Goal: Transaction & Acquisition: Book appointment/travel/reservation

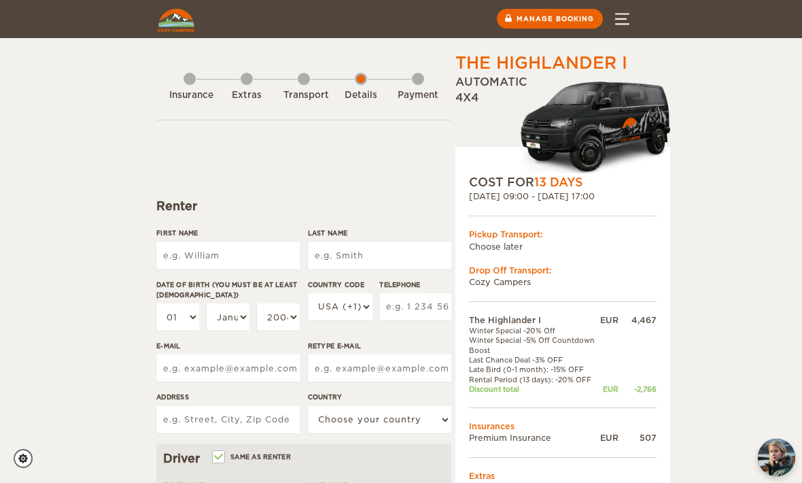
click at [252, 250] on input "First Name" at bounding box center [227, 255] width 143 height 27
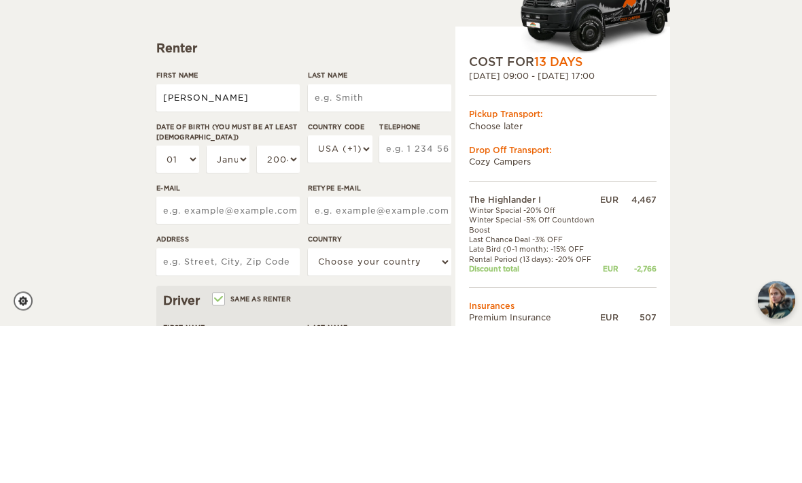
type input "[PERSON_NAME]"
click at [401, 242] on input "Last Name" at bounding box center [379, 255] width 143 height 27
type input "[PERSON_NAME]"
click at [175, 303] on select "01 02 03 04 05 06 07 08 09 10 11 12 13 14 15 16 17 18 19 20 21 22 23 24 25 26 2…" at bounding box center [177, 316] width 43 height 27
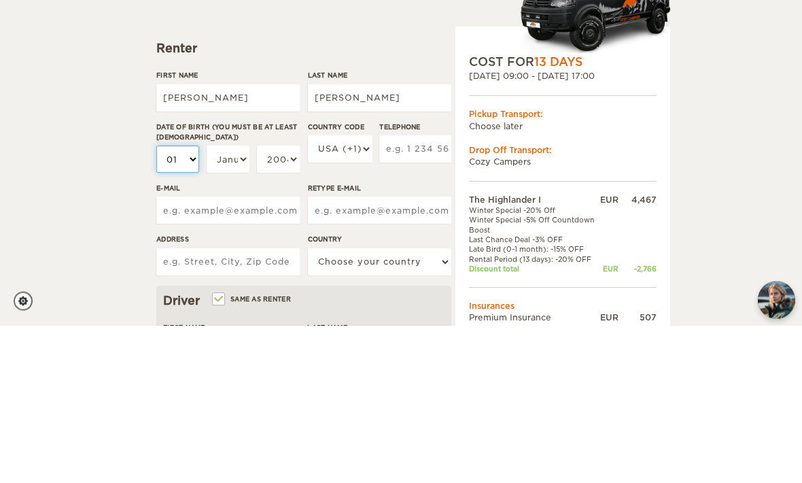
type input "[PERSON_NAME]"
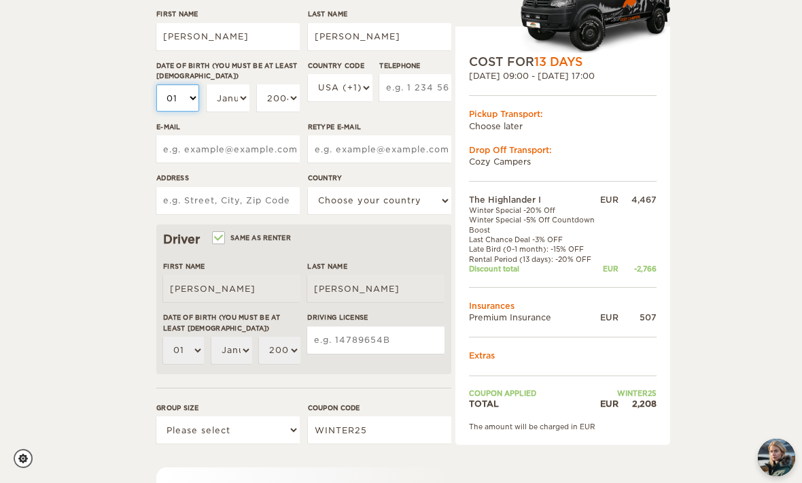
select select "30"
click at [235, 93] on select "January February March April May June July August September October November De…" at bounding box center [228, 97] width 43 height 27
select select "07"
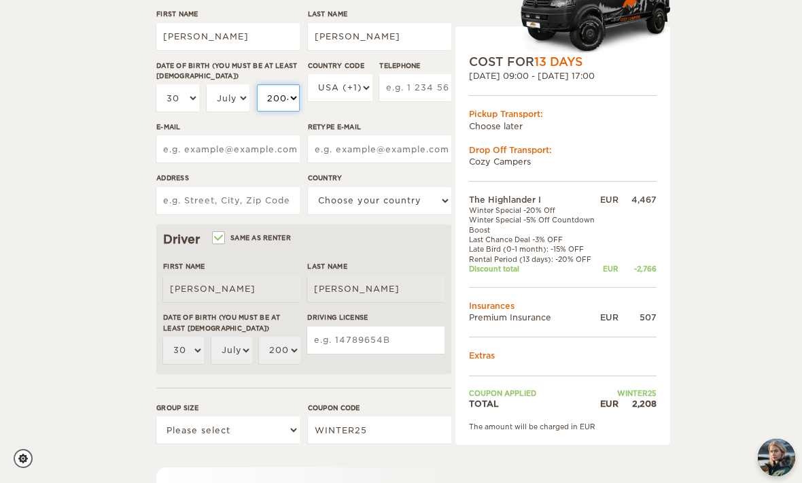
click at [284, 93] on select "2004 2003 2002 2001 2000 1999 1998 1997 1996 1995 1994 1993 1992 1991 1990 1989…" at bounding box center [278, 97] width 43 height 27
select select "1994"
click at [343, 84] on select "USA (+1) [GEOGRAPHIC_DATA] (+44) [GEOGRAPHIC_DATA] (+49) [GEOGRAPHIC_DATA] (+21…" at bounding box center [340, 87] width 65 height 27
select select "55"
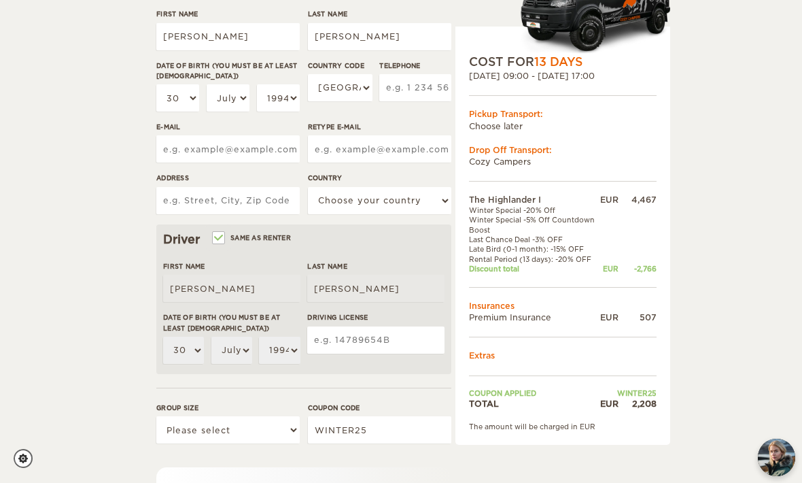
click at [426, 78] on input "Telephone" at bounding box center [415, 87] width 72 height 27
type input "19993370005"
click at [263, 153] on input "E-mail" at bounding box center [227, 149] width 143 height 27
type input "[PERSON_NAME][EMAIL_ADDRESS][DOMAIN_NAME]"
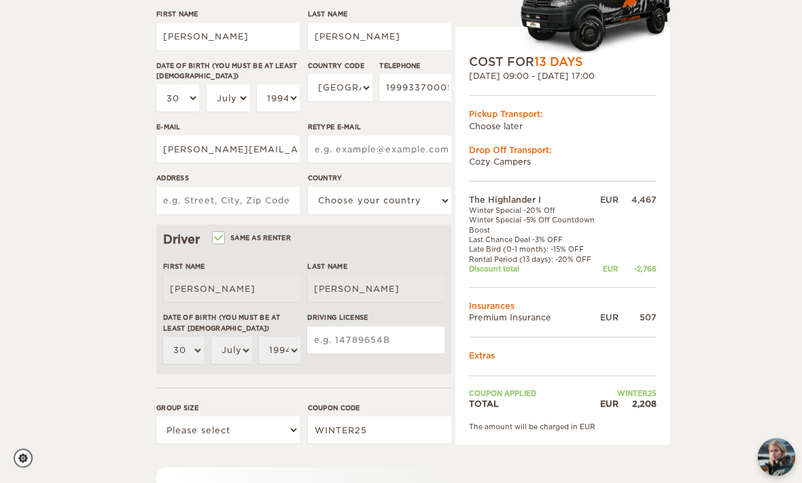
click at [397, 142] on input "Retype E-mail" at bounding box center [379, 149] width 143 height 27
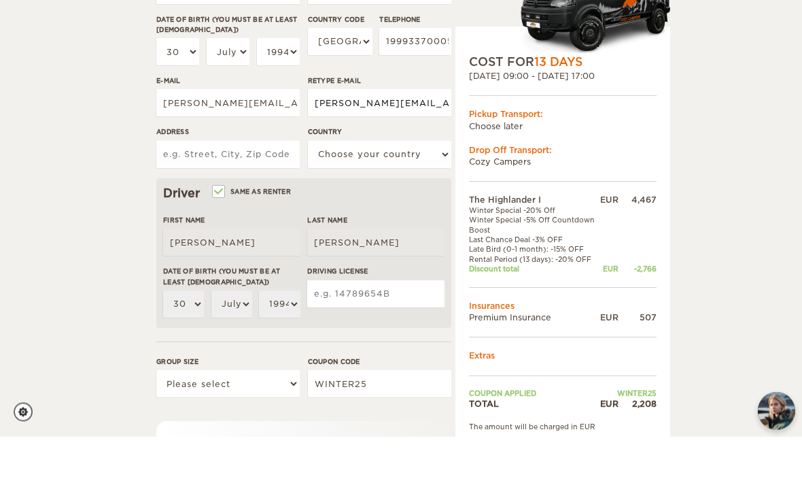
type input "[PERSON_NAME][EMAIL_ADDRESS][DOMAIN_NAME]"
click at [265, 188] on input "Address" at bounding box center [227, 201] width 143 height 27
type input "[STREET_ADDRESS][PERSON_NAME]"
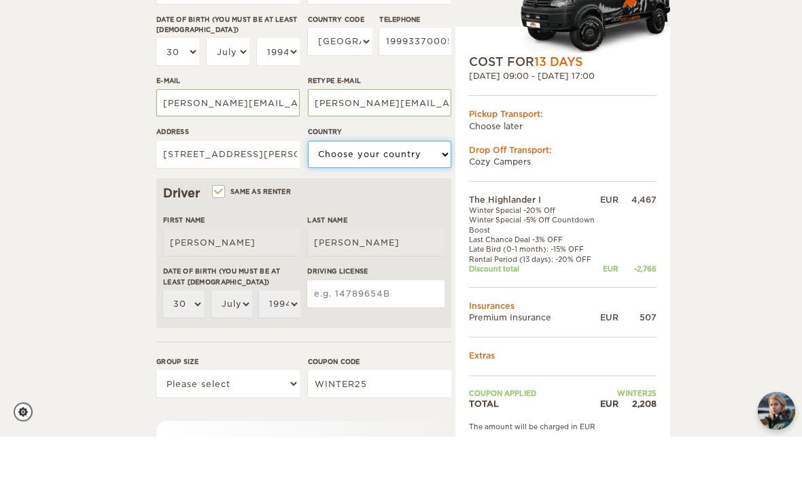
click at [415, 188] on select "Choose your country [GEOGRAPHIC_DATA] [GEOGRAPHIC_DATA] [GEOGRAPHIC_DATA] [GEOG…" at bounding box center [379, 201] width 143 height 27
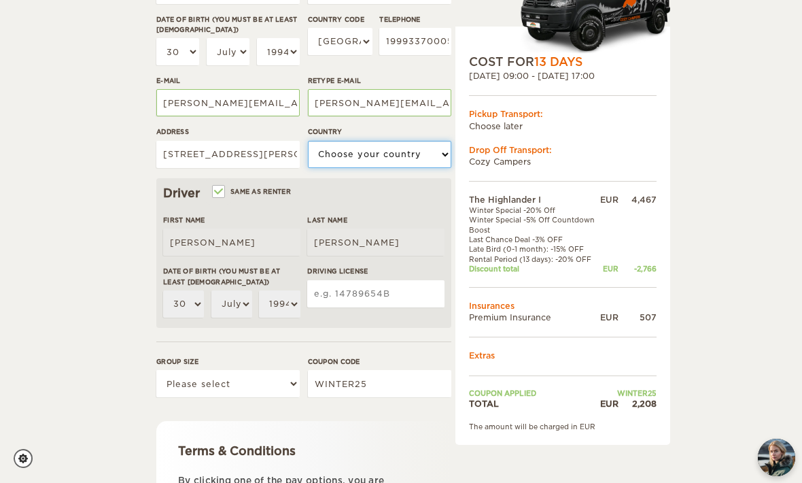
select select "29"
click at [384, 302] on input "Driving License" at bounding box center [375, 293] width 137 height 27
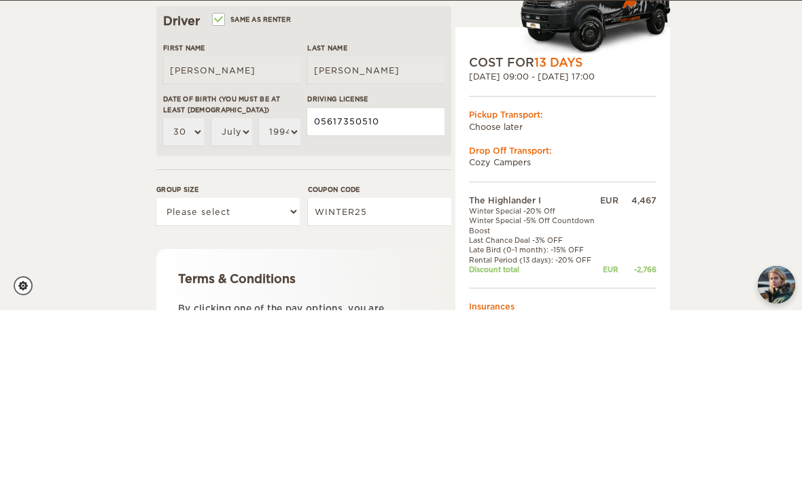
type input "05617350510"
click at [269, 371] on select "Please select 1 2" at bounding box center [227, 384] width 143 height 27
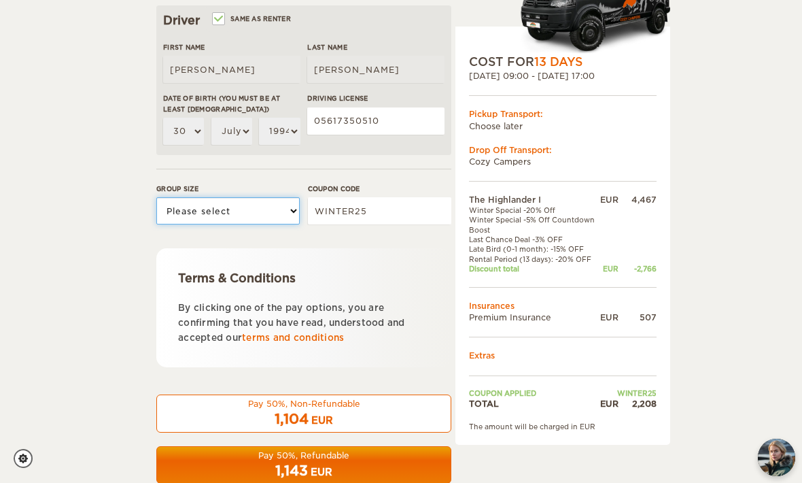
select select "2"
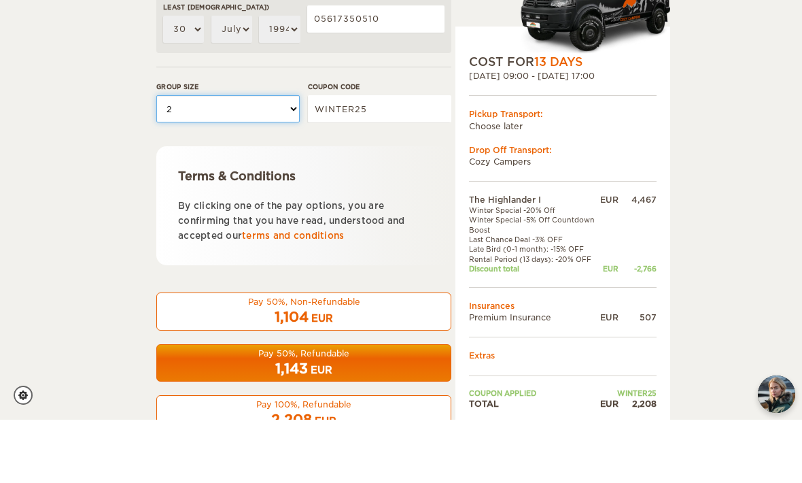
scroll to position [477, 0]
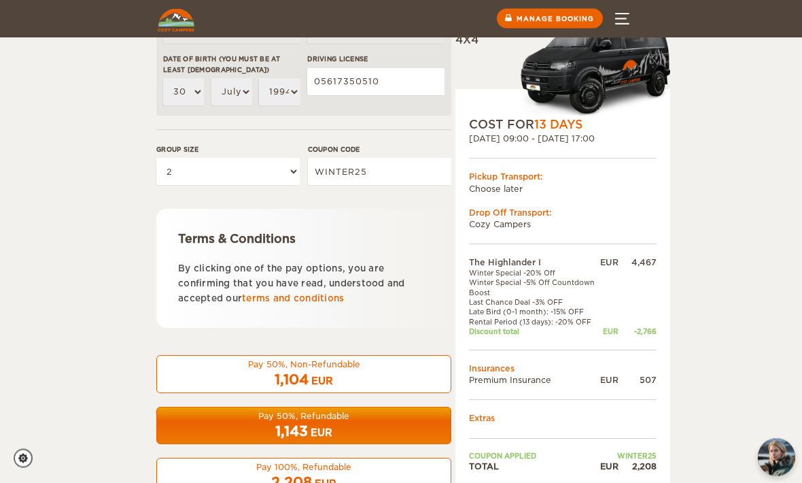
click at [332, 469] on div "Pay 100%, Refundable" at bounding box center [303, 468] width 277 height 12
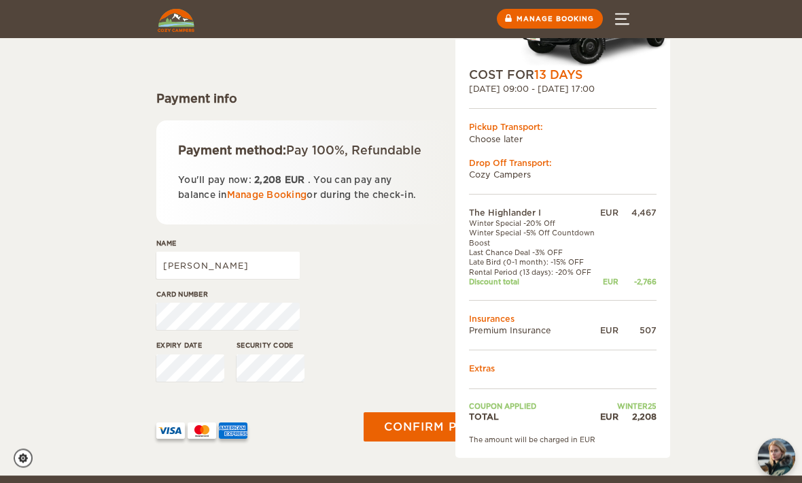
scroll to position [107, 0]
click at [241, 279] on input "Mauro" at bounding box center [227, 265] width 143 height 27
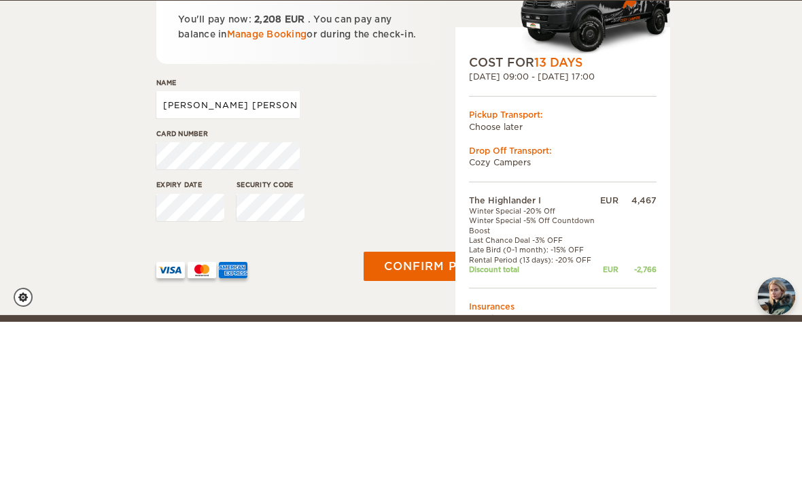
type input "Mauro Jordão Neto"
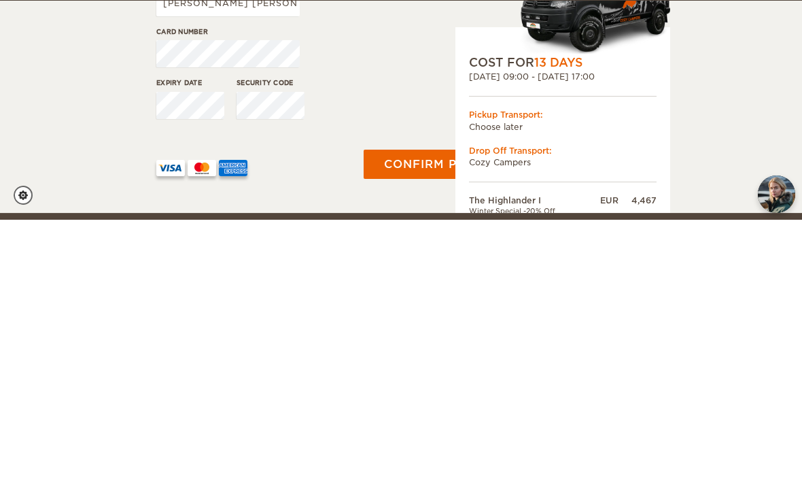
click at [275, 341] on label"] "Security code" at bounding box center [271, 346] width 68 height 10
click at [432, 413] on button "Confirm payment" at bounding box center [447, 428] width 167 height 30
